Goal: Task Accomplishment & Management: Use online tool/utility

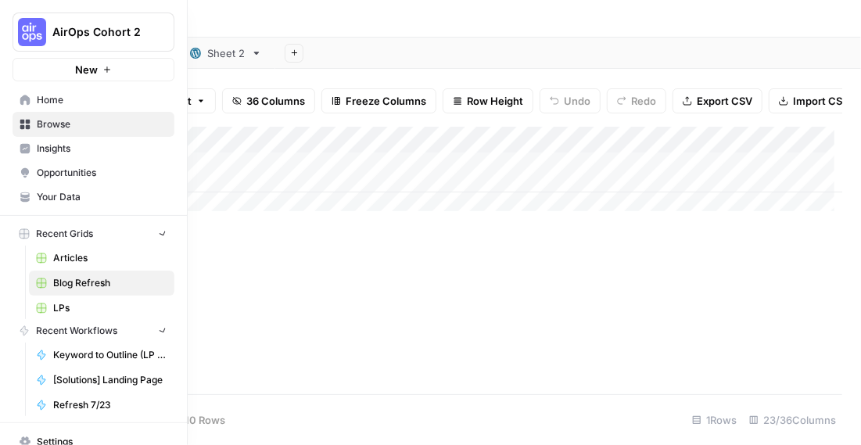
click at [21, 121] on icon at bounding box center [25, 125] width 10 height 10
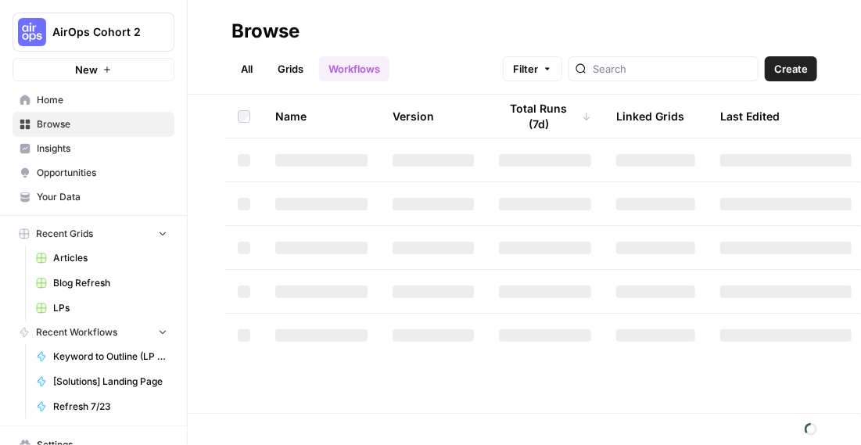
click at [88, 260] on span "Articles" at bounding box center [110, 258] width 114 height 14
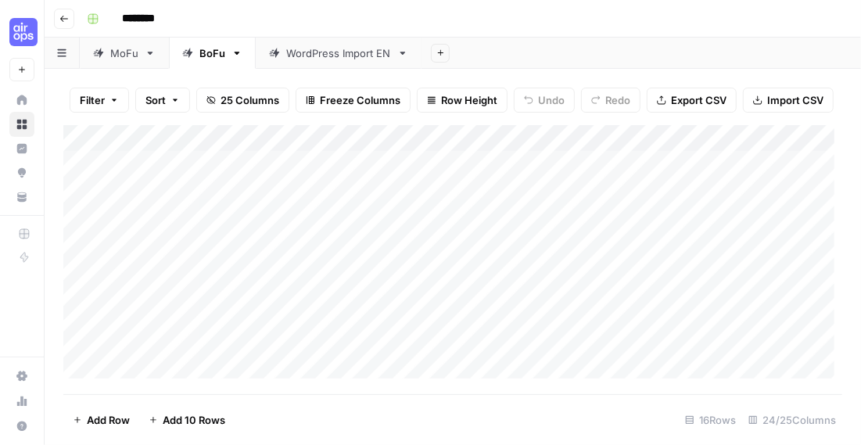
click at [106, 58] on div "MoFu" at bounding box center [115, 53] width 45 height 16
drag, startPoint x: 469, startPoint y: 393, endPoint x: 509, endPoint y: 393, distance: 39.9
click at [509, 386] on div "Add Column" at bounding box center [452, 255] width 779 height 261
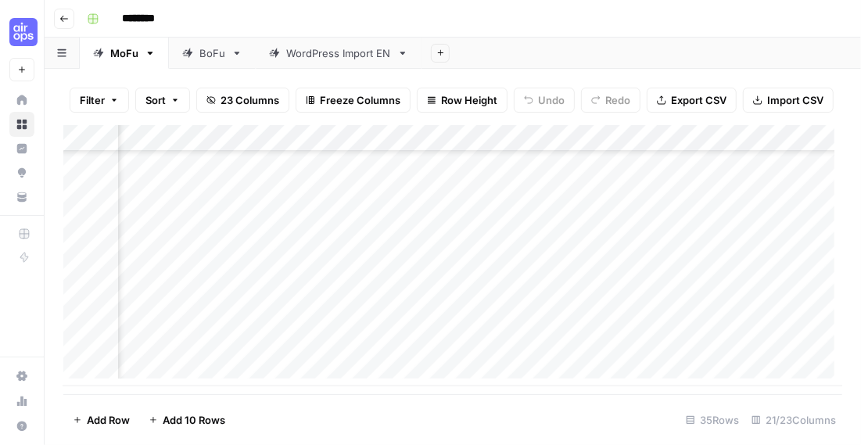
click at [469, 344] on div "Add Column" at bounding box center [452, 255] width 779 height 261
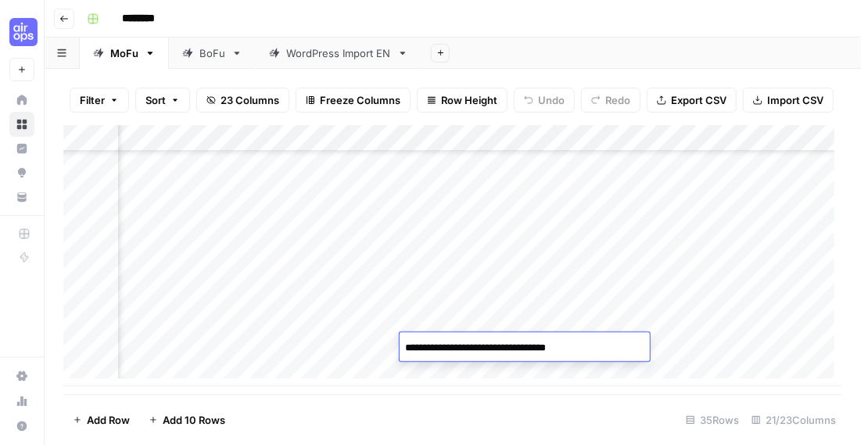
click at [571, 365] on div "Add Column" at bounding box center [452, 255] width 779 height 261
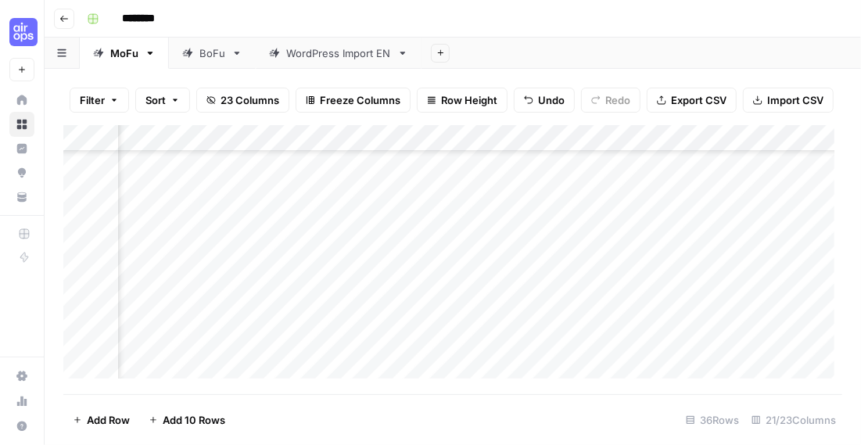
scroll to position [730, 1702]
click at [776, 25] on div "********" at bounding box center [463, 18] width 765 height 25
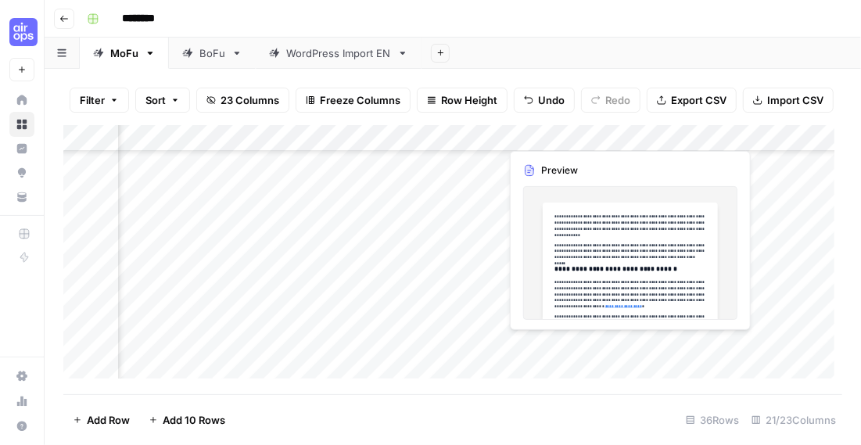
click at [703, 353] on div "Add Column" at bounding box center [452, 255] width 779 height 261
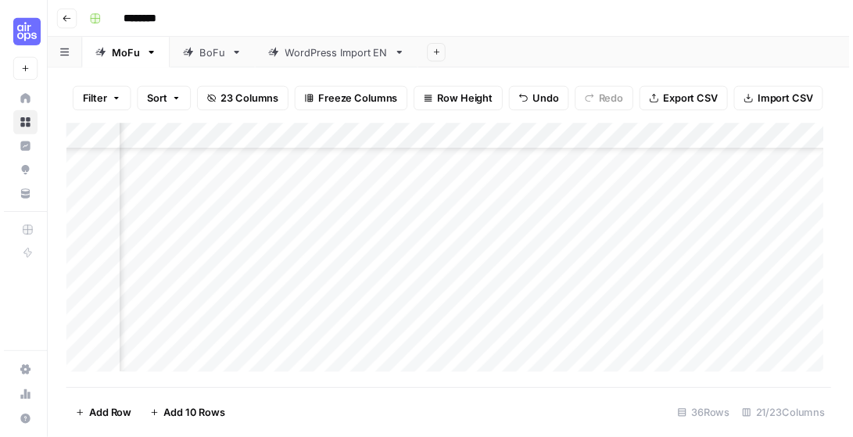
scroll to position [730, 1865]
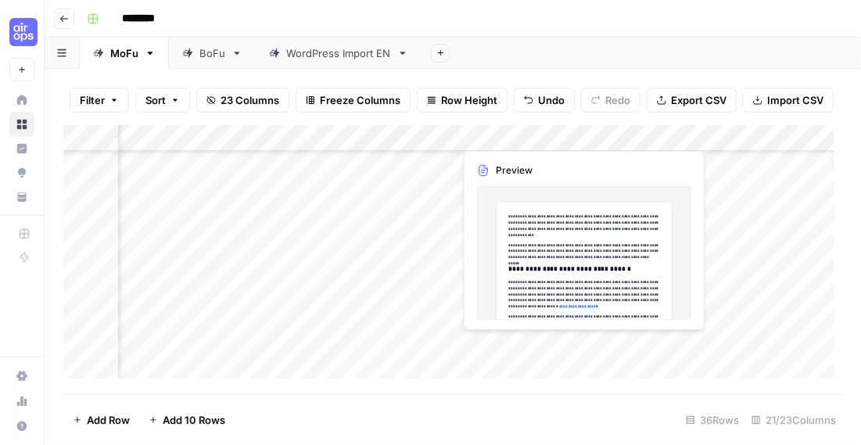
click at [579, 346] on div "Add Column" at bounding box center [452, 255] width 779 height 261
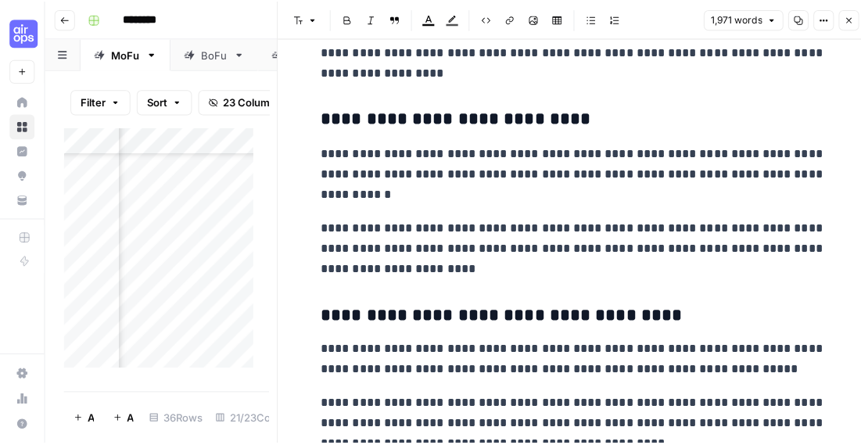
scroll to position [5657, 0]
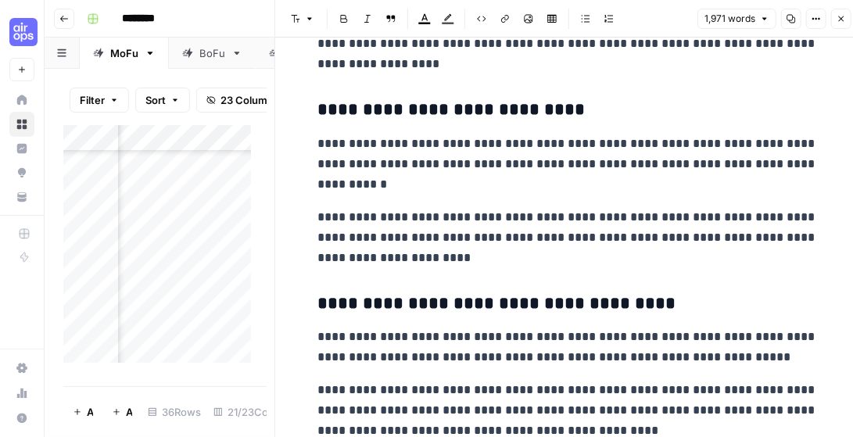
click at [840, 18] on icon "button" at bounding box center [841, 18] width 5 height 5
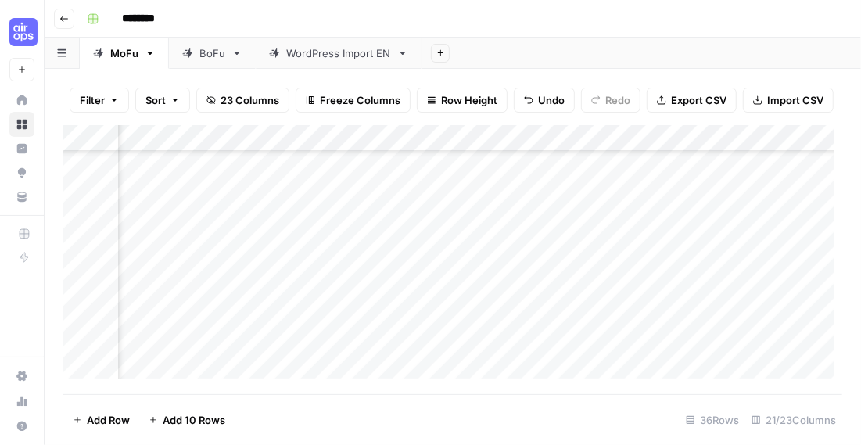
scroll to position [730, 1310]
